Goal: Find specific page/section: Find specific page/section

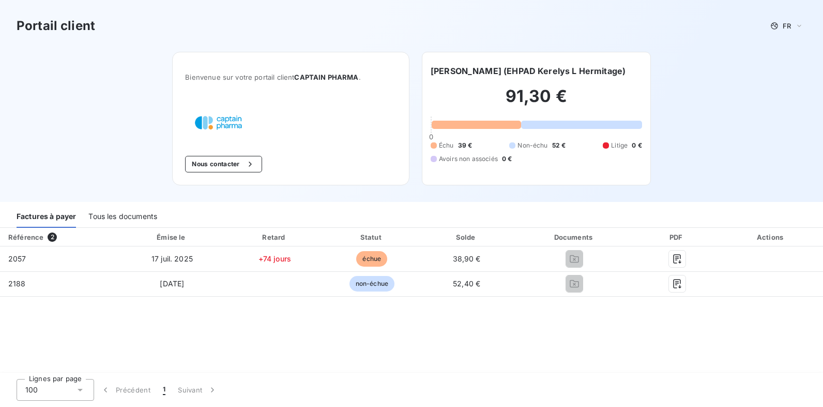
click at [118, 213] on div "Tous les documents" at bounding box center [122, 217] width 69 height 22
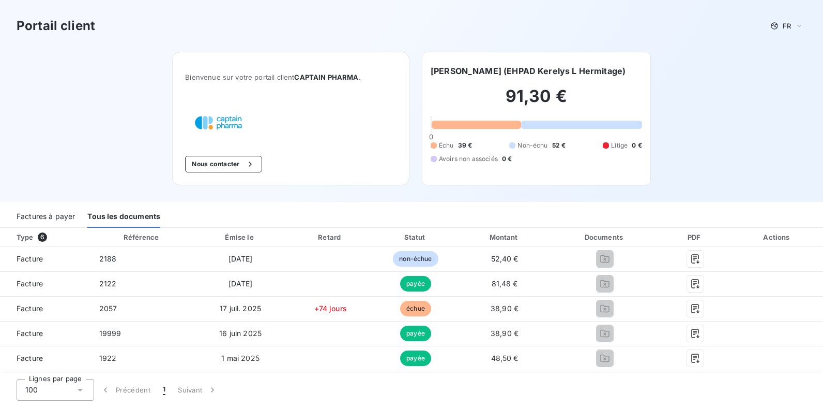
click at [62, 216] on div "Factures à payer" at bounding box center [46, 217] width 58 height 22
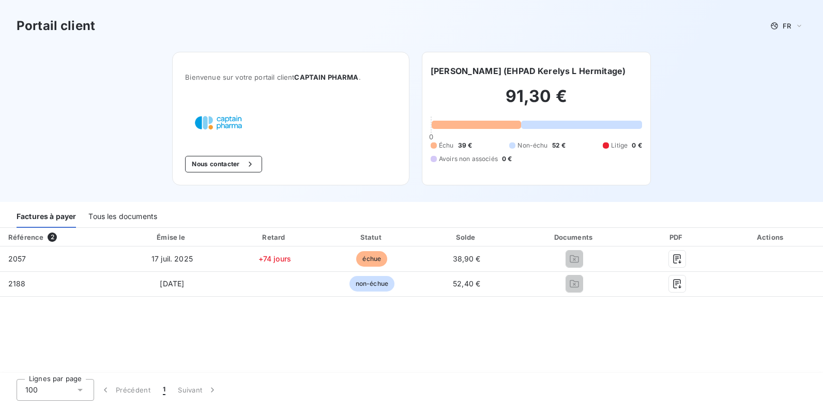
click at [107, 215] on div "Tous les documents" at bounding box center [122, 217] width 69 height 22
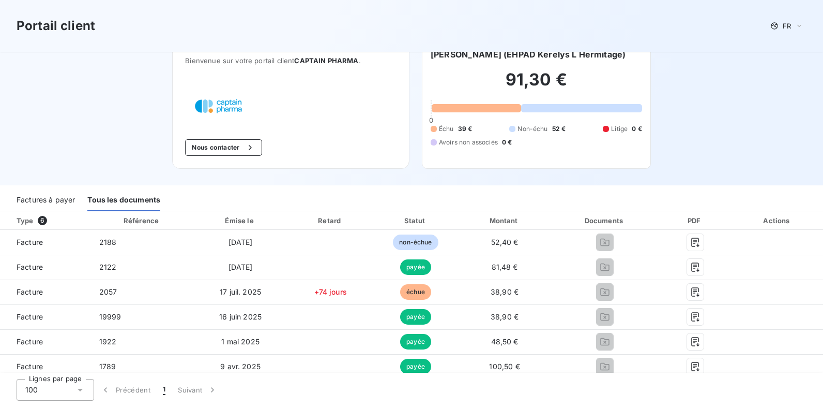
scroll to position [22, 0]
